Goal: Browse casually: Explore the website without a specific task or goal

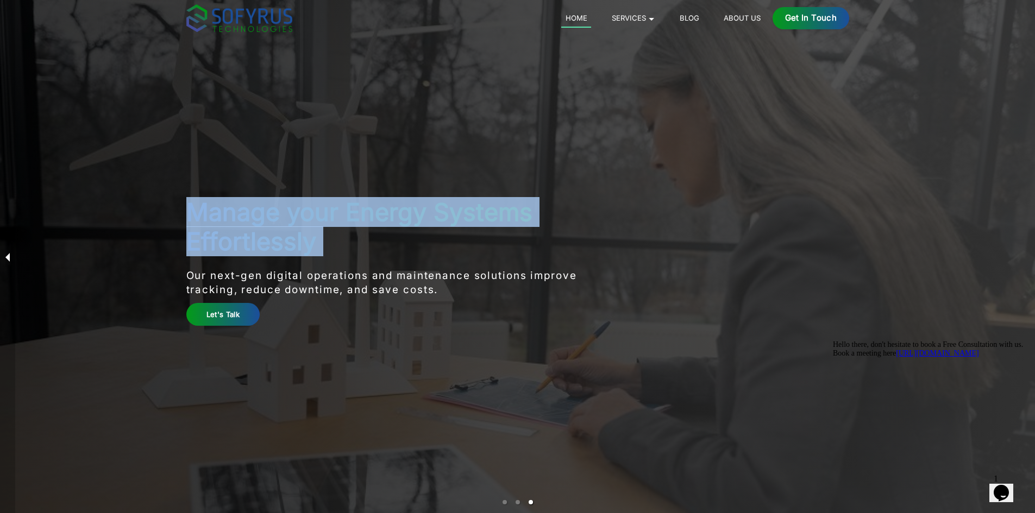
click at [12, 263] on div "Software development company Customize solutions to your exact specifications, …" at bounding box center [517, 256] width 1035 height 513
click at [12, 263] on button "previous slide / item" at bounding box center [7, 256] width 15 height 513
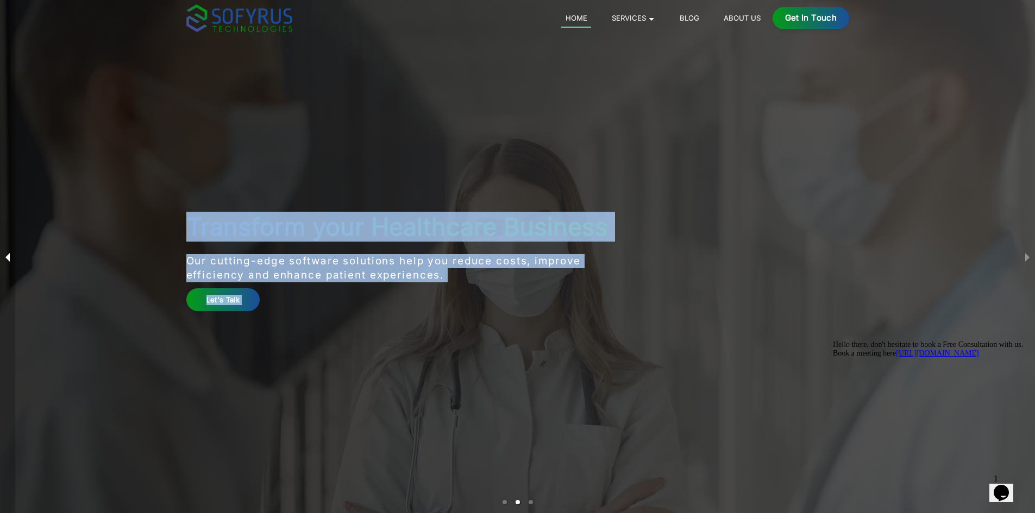
click at [12, 263] on button "previous slide / item" at bounding box center [7, 256] width 15 height 513
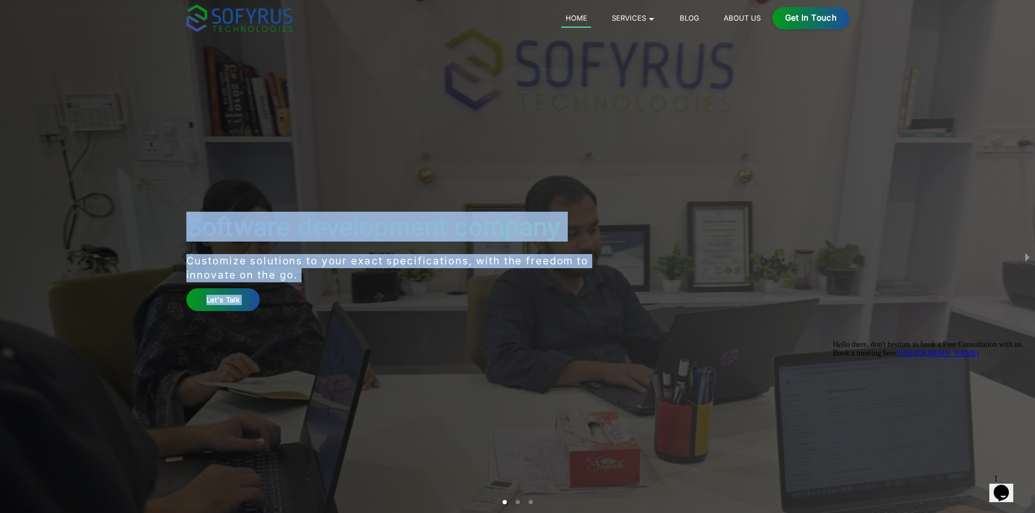
click at [136, 237] on div "Software development company Customize solutions to your exact specifications, …" at bounding box center [517, 256] width 1035 height 513
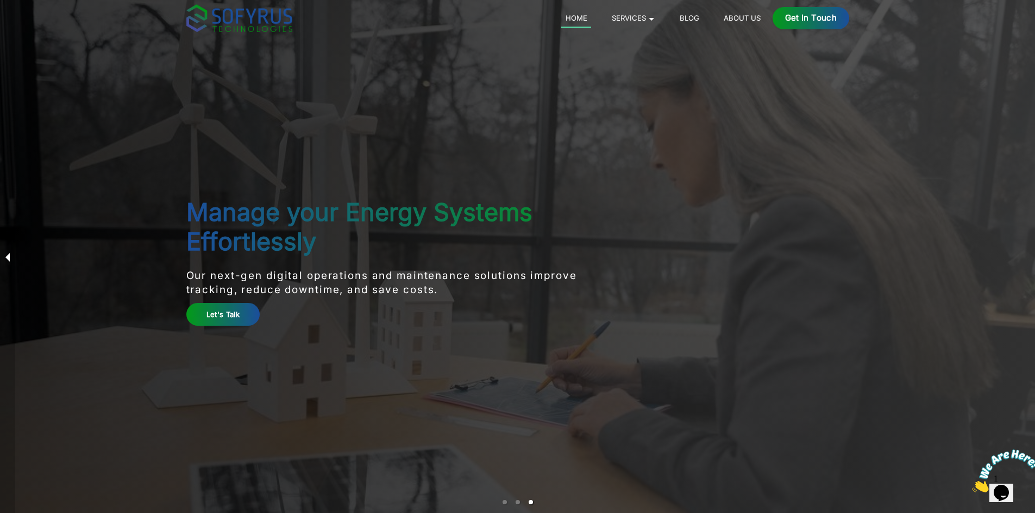
click at [11, 253] on button "previous slide / item" at bounding box center [7, 256] width 15 height 513
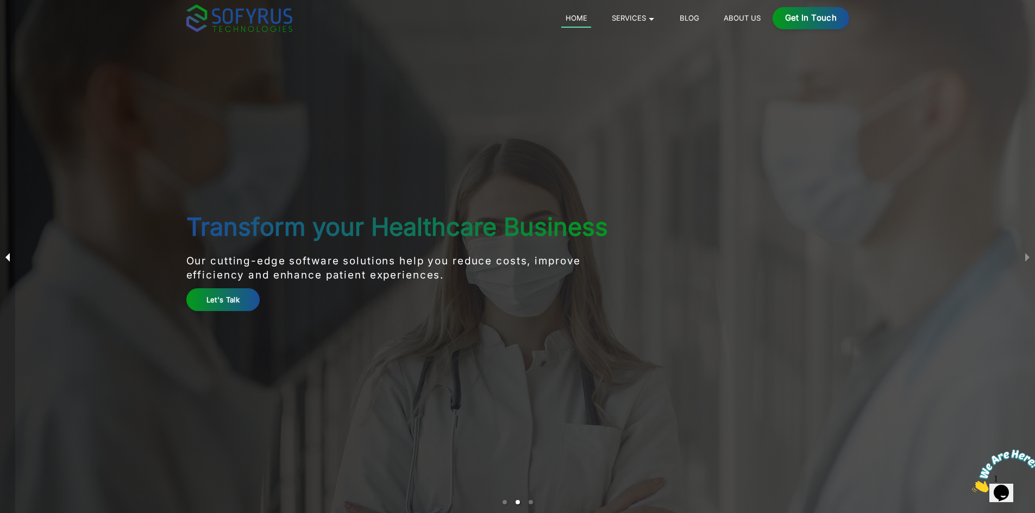
click at [11, 253] on button "previous slide / item" at bounding box center [7, 256] width 15 height 513
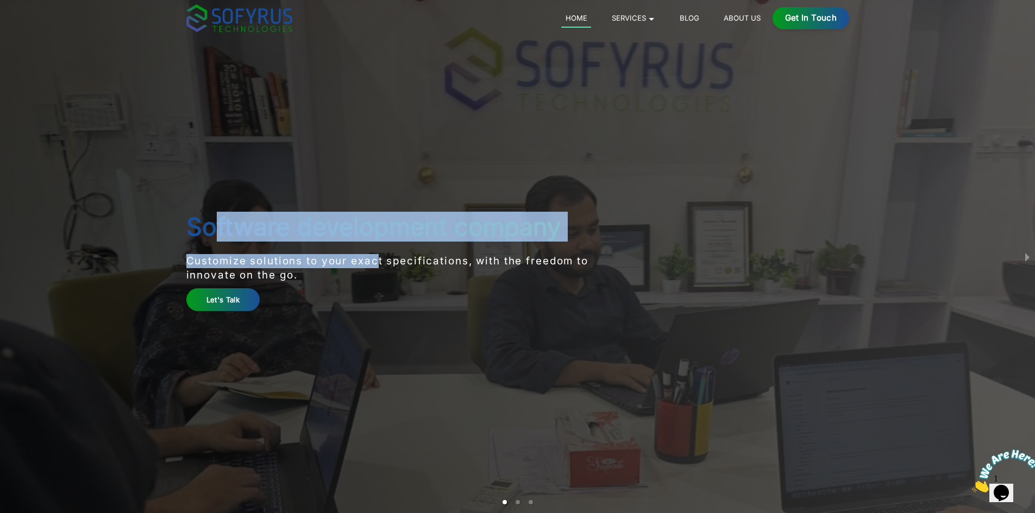
drag, startPoint x: 215, startPoint y: 231, endPoint x: 373, endPoint y: 259, distance: 161.0
click at [373, 259] on div "Software development company Customize solutions to your exact specifications, …" at bounding box center [407, 256] width 442 height 109
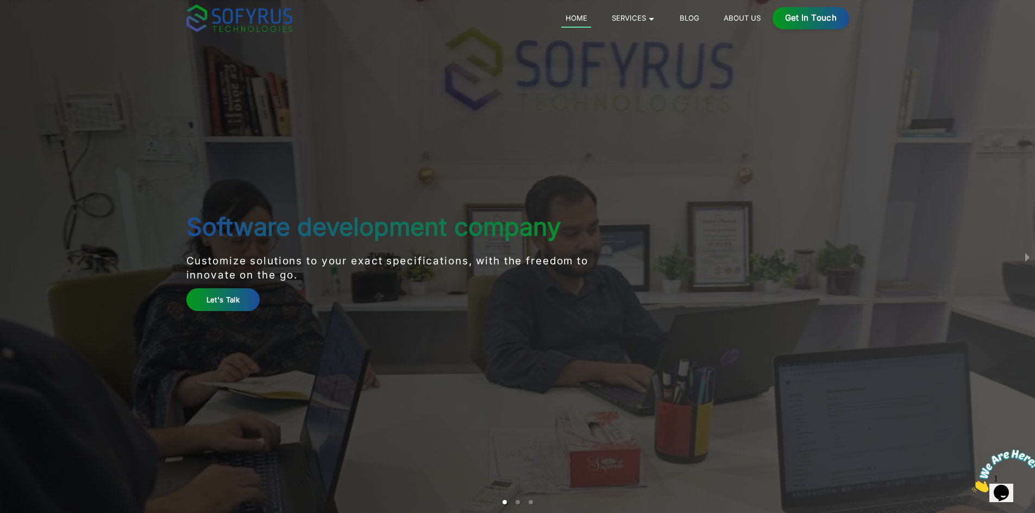
click at [415, 294] on div "Let's Talk" at bounding box center [407, 299] width 442 height 22
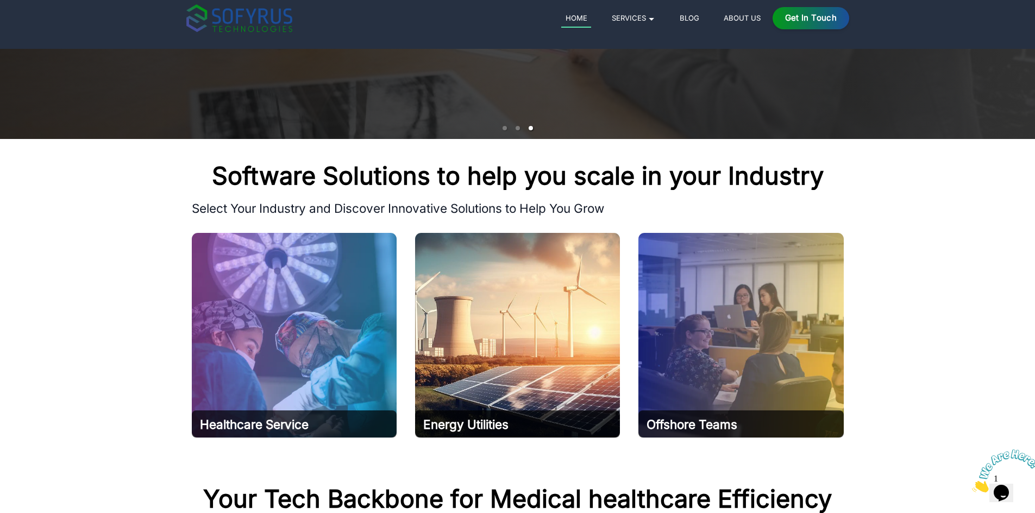
drag, startPoint x: 893, startPoint y: 225, endPoint x: 978, endPoint y: 218, distance: 85.1
click at [978, 218] on section "Software Solutions to help you scale in your Industry Select Your Industry and …" at bounding box center [517, 292] width 1035 height 307
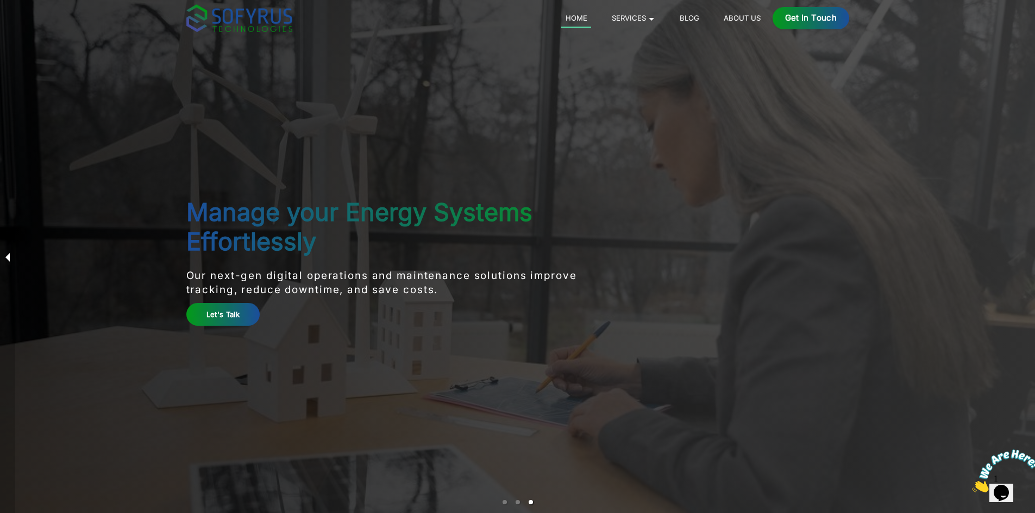
click at [12, 259] on button "previous slide / item" at bounding box center [7, 256] width 15 height 513
click at [14, 251] on button "previous slide / item" at bounding box center [7, 256] width 15 height 513
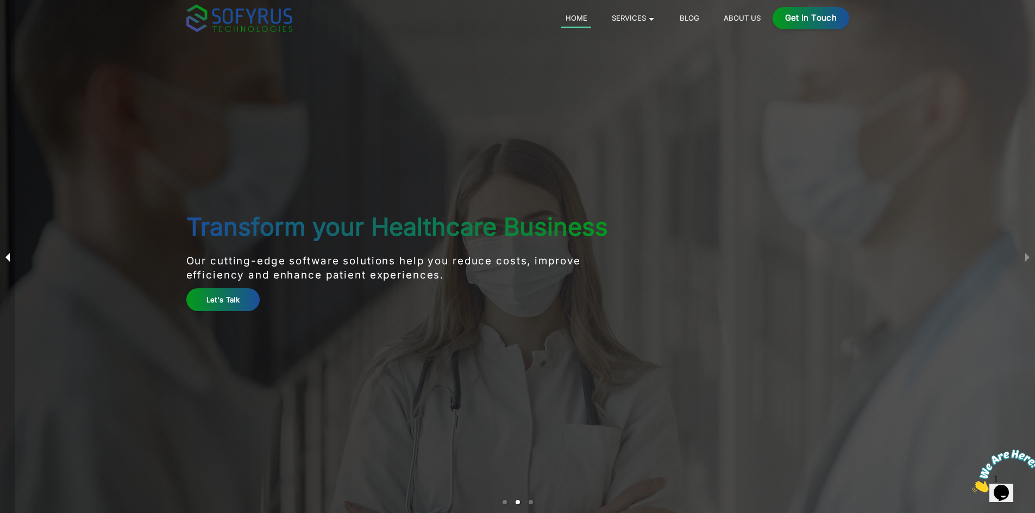
click at [14, 251] on button "previous slide / item" at bounding box center [7, 256] width 15 height 513
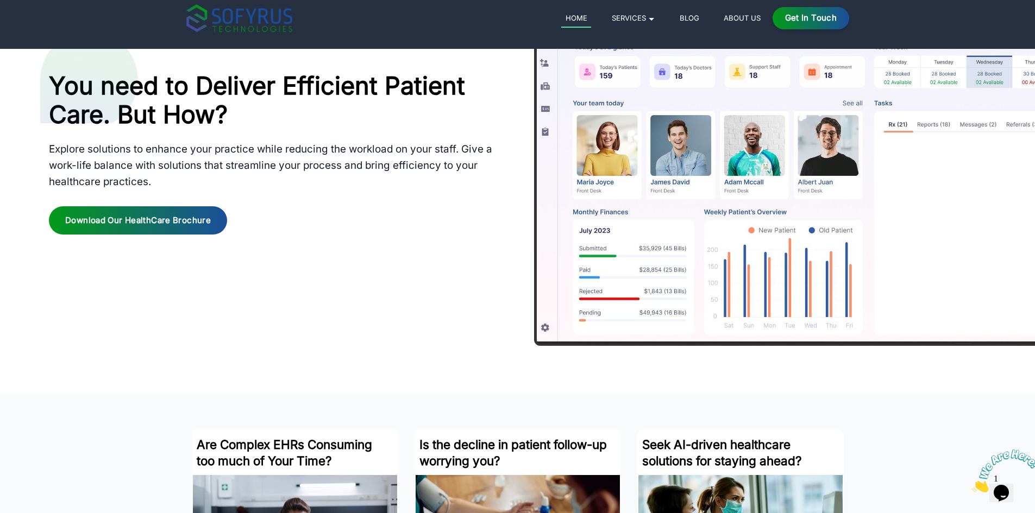
scroll to position [982, 0]
